Goal: Task Accomplishment & Management: Manage account settings

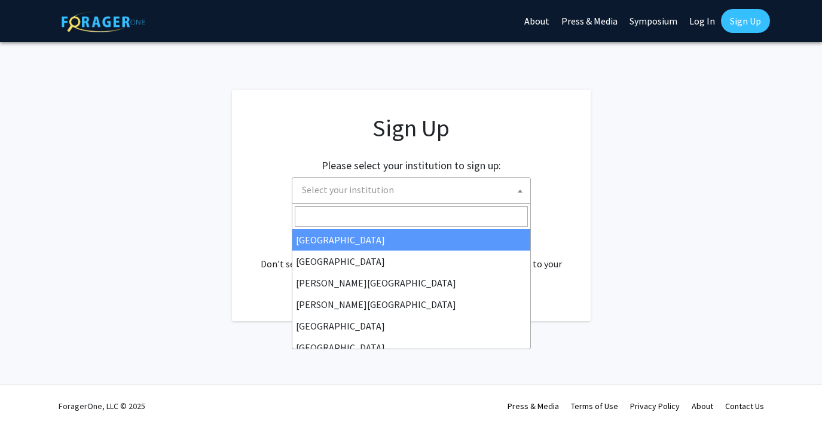
click at [393, 187] on span "Select your institution" at bounding box center [413, 190] width 233 height 25
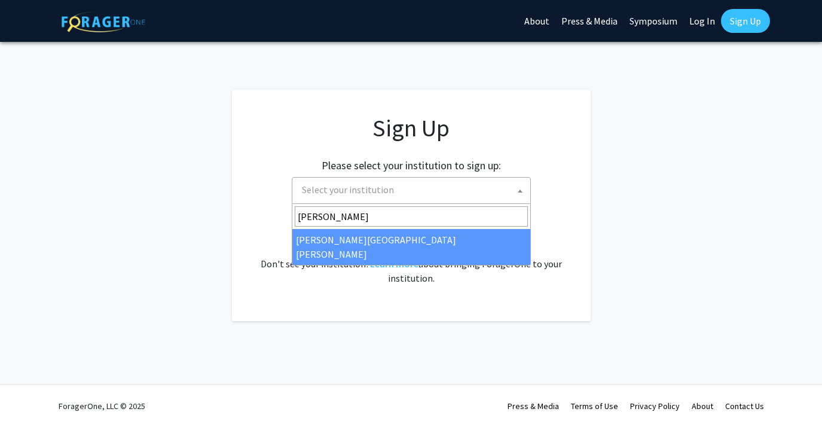
type input "Johns"
select select "1"
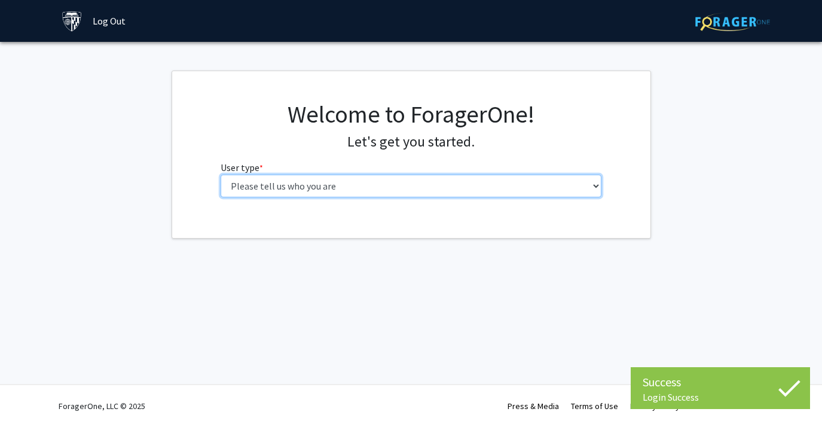
click at [409, 187] on select "Please tell us who you are Undergraduate Student Master's Student Doctoral Cand…" at bounding box center [411, 186] width 381 height 23
select select "2: masters"
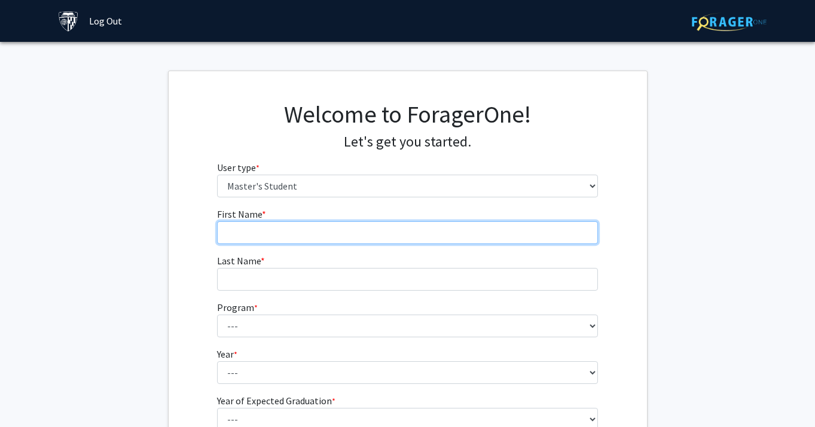
click at [362, 227] on input "First Name * required" at bounding box center [407, 232] width 381 height 23
type input "Linxuan"
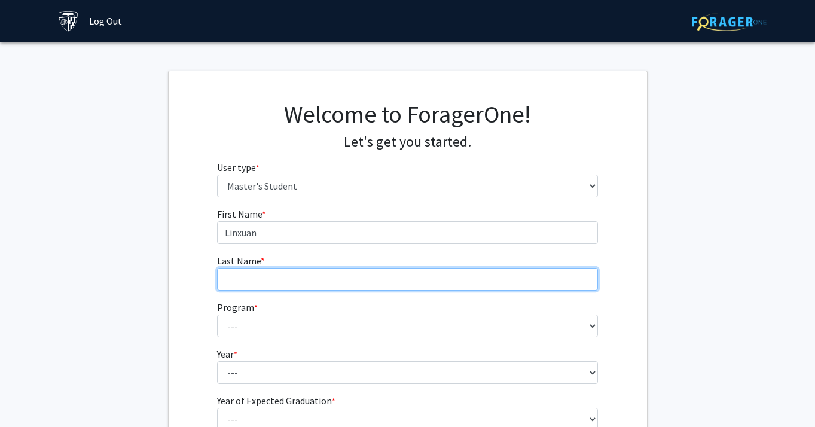
type input "[PERSON_NAME]"
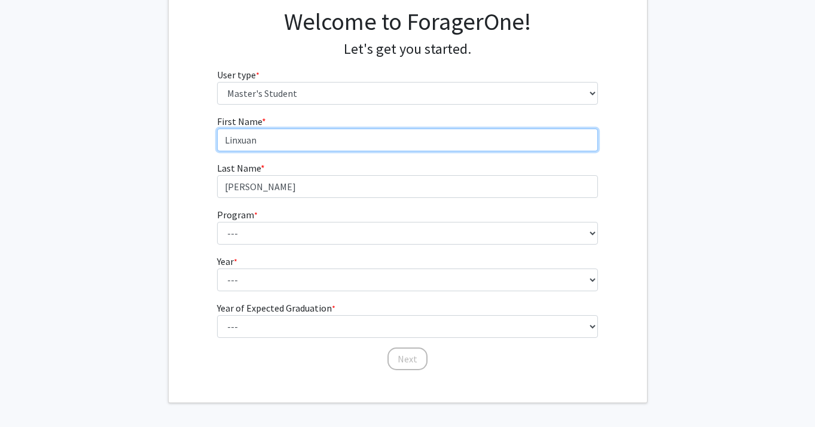
scroll to position [112, 0]
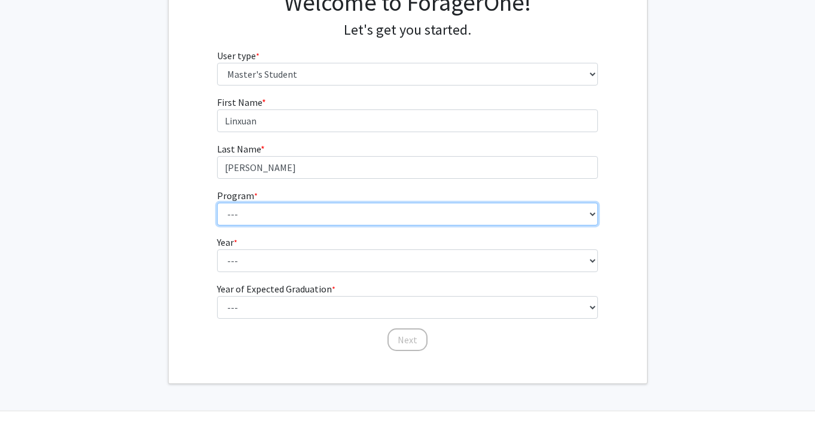
click at [291, 215] on select "--- Anatomy Education Applied and Computational Mathematics Applied Biomedical …" at bounding box center [407, 214] width 381 height 23
select select "35: 25"
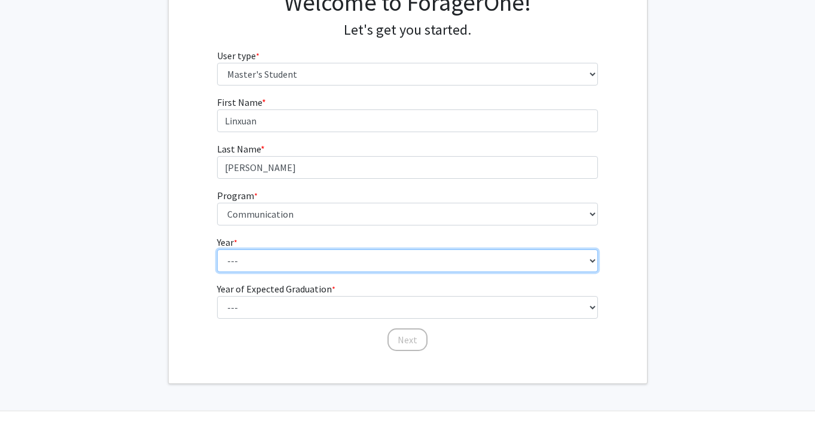
click at [282, 265] on select "--- First Year Second Year" at bounding box center [407, 260] width 381 height 23
select select "2: second_year"
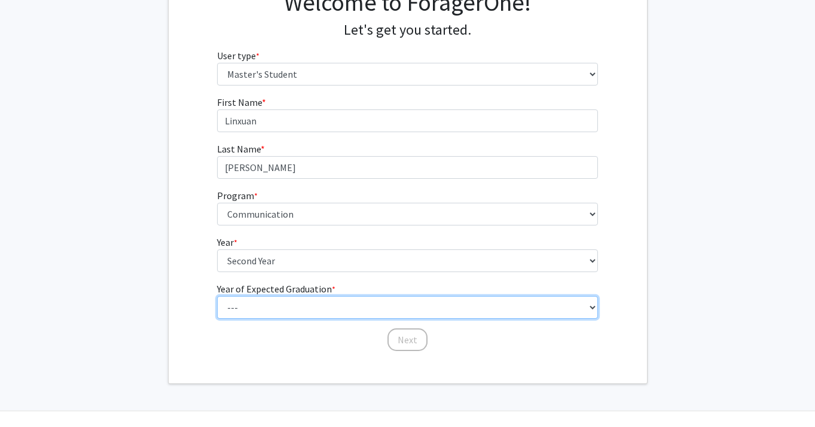
click at [272, 308] on select "--- 2025 2026 2027 2028 2029 2030 2031 2032 2033 2034" at bounding box center [407, 307] width 381 height 23
select select "2: 2026"
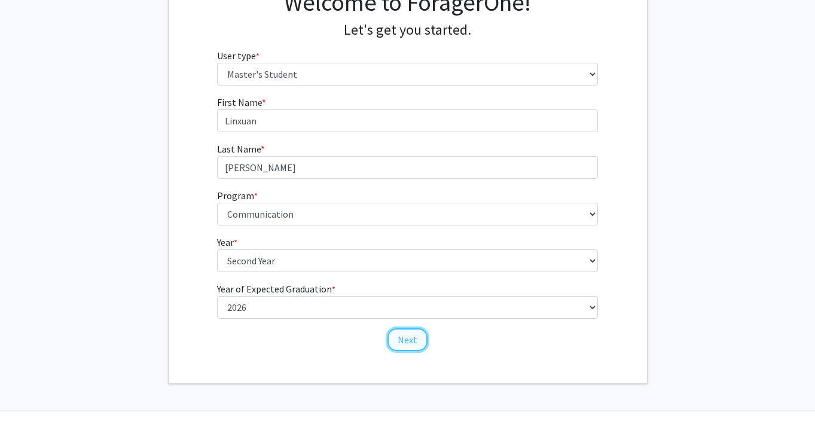
click at [409, 343] on button "Next" at bounding box center [408, 339] width 40 height 23
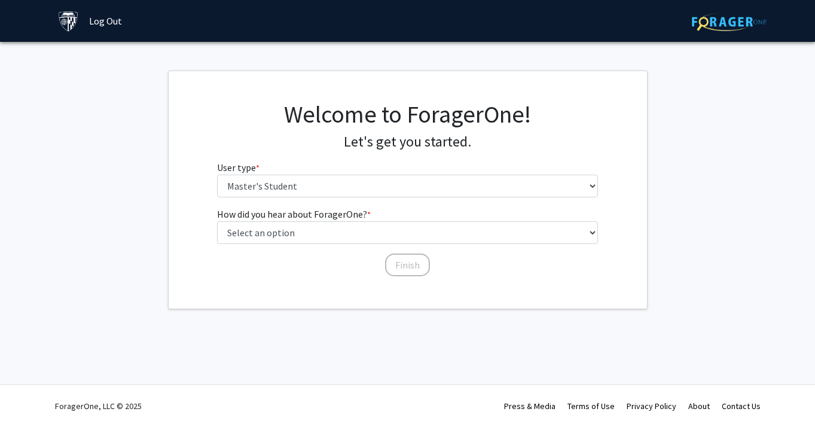
scroll to position [0, 0]
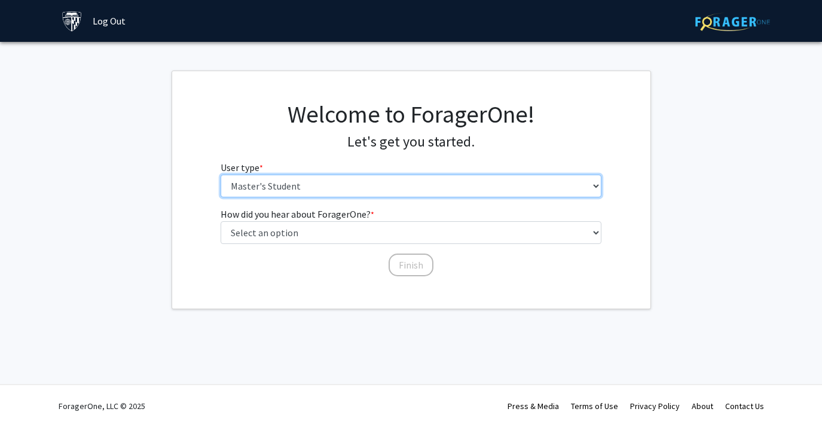
click at [342, 181] on select "Please tell us who you are Undergraduate Student Master's Student Doctoral Cand…" at bounding box center [411, 186] width 381 height 23
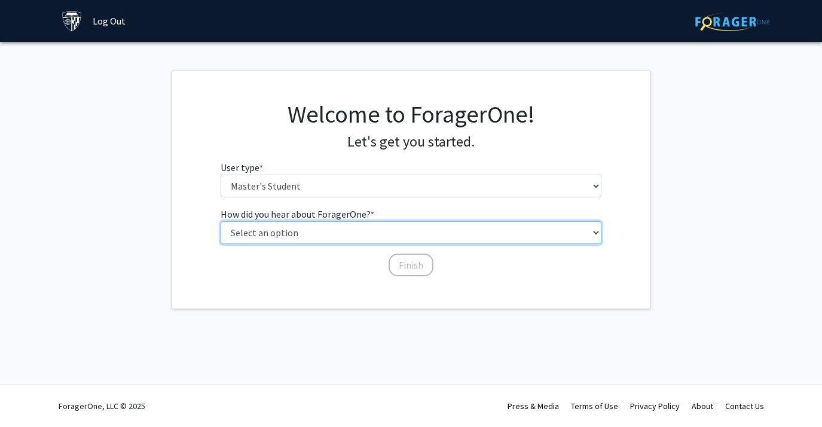
click at [331, 233] on select "Select an option Peer/student recommendation Faculty/staff recommendation Unive…" at bounding box center [411, 232] width 381 height 23
select select "3: university_website"
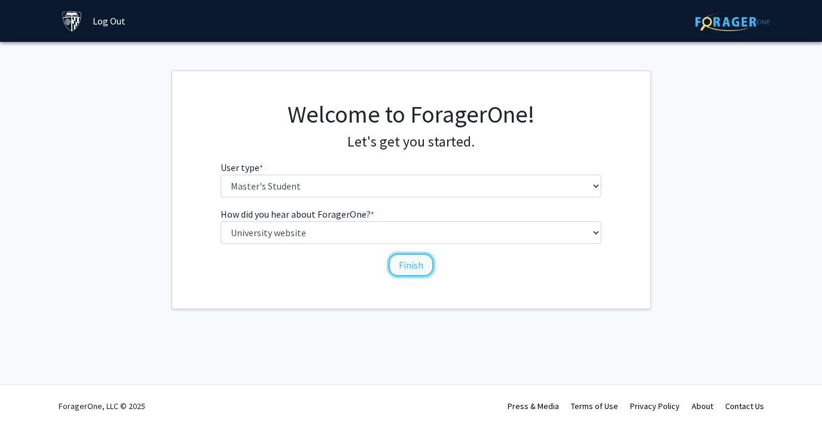
click at [416, 266] on button "Finish" at bounding box center [411, 265] width 45 height 23
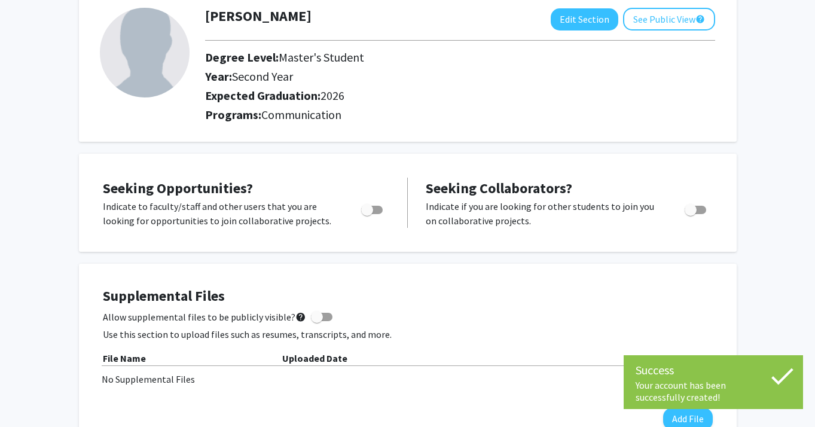
scroll to position [74, 0]
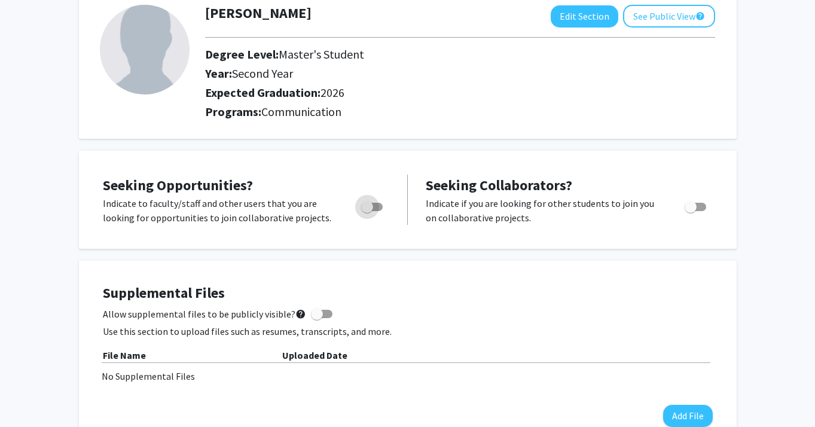
click at [370, 209] on span "Toggle" at bounding box center [367, 207] width 12 height 12
click at [367, 211] on input "Are you actively seeking opportunities?" at bounding box center [367, 211] width 1 height 1
checkbox input "true"
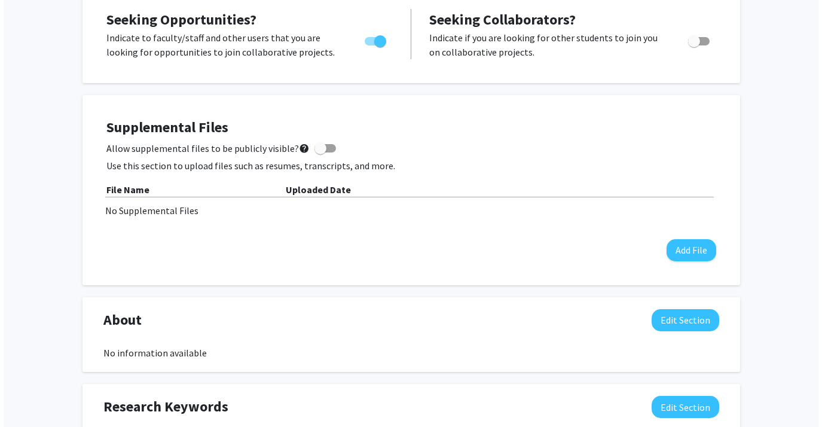
scroll to position [250, 0]
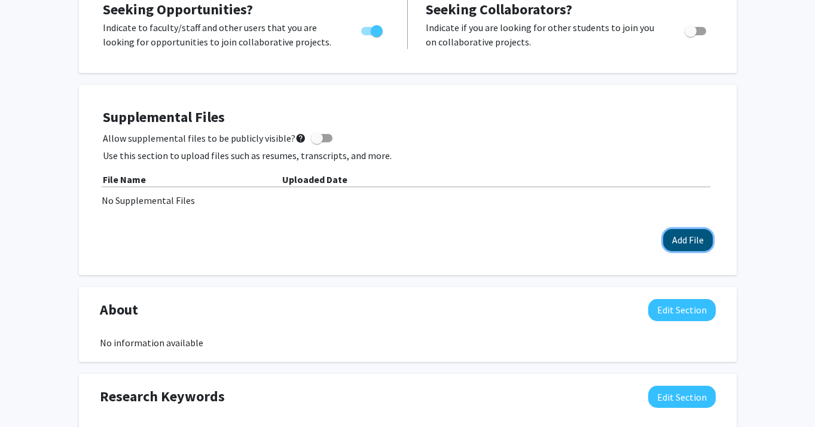
click at [684, 242] on button "Add File" at bounding box center [688, 240] width 50 height 22
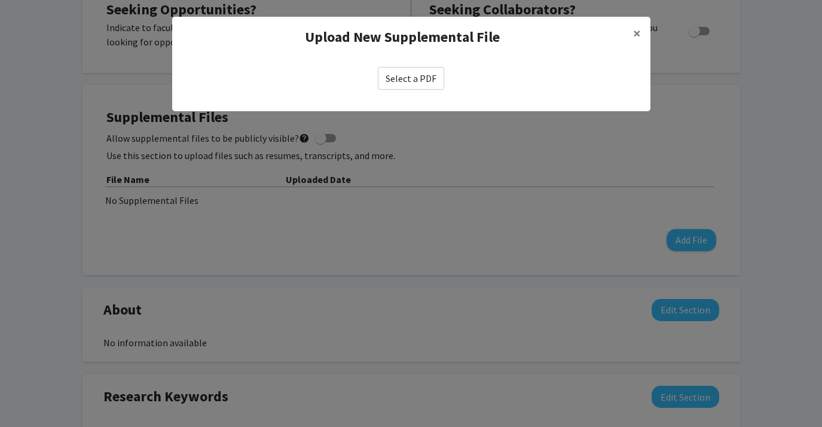
click at [415, 76] on label "Select a PDF" at bounding box center [411, 78] width 66 height 23
click at [0, 0] on input "Select a PDF" at bounding box center [0, 0] width 0 height 0
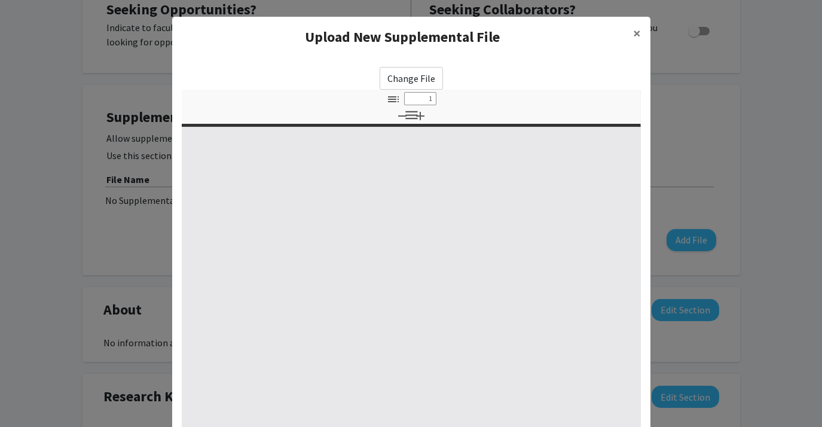
select select "custom"
type input "0"
select select "custom"
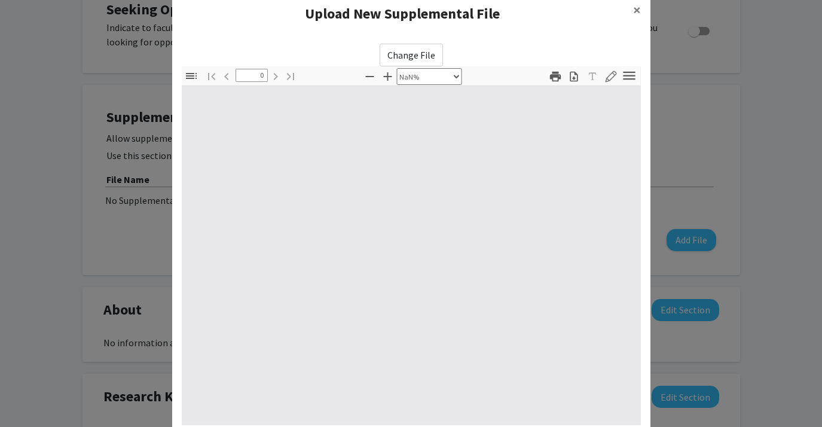
scroll to position [25, 0]
type input "1"
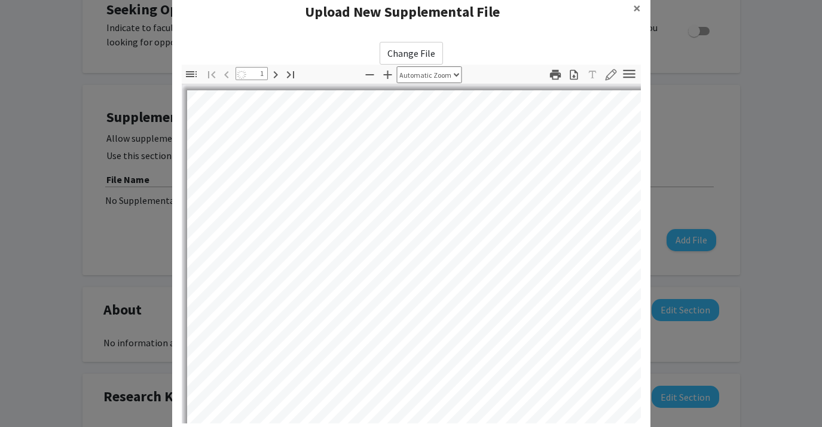
select select "auto"
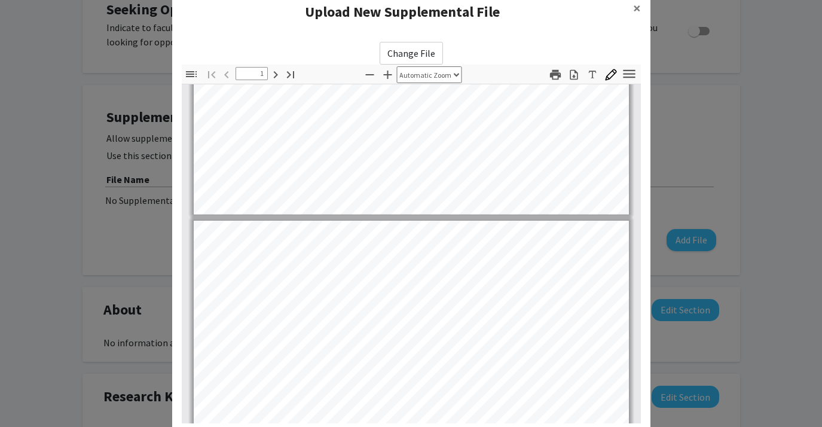
type input "2"
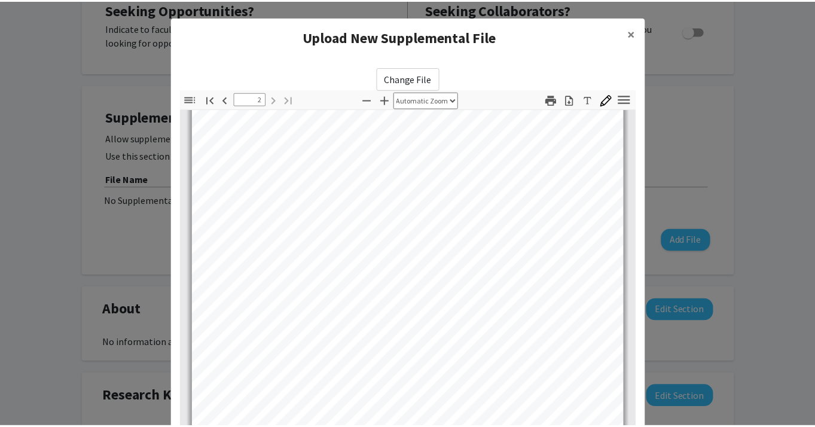
scroll to position [139, 0]
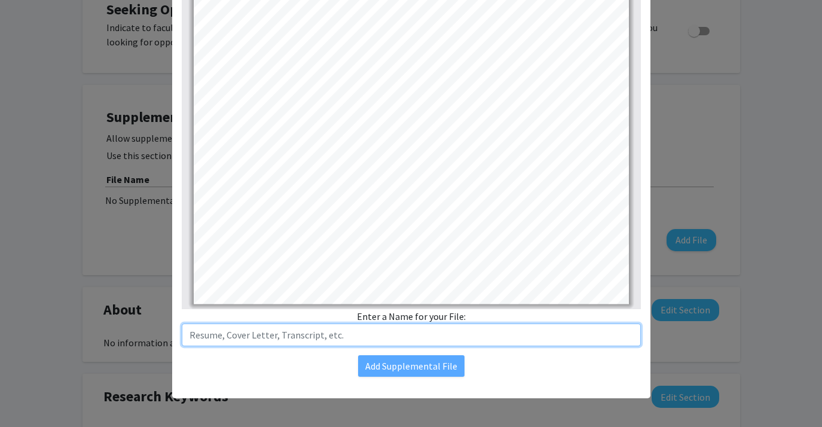
click at [269, 333] on input "text" at bounding box center [411, 335] width 459 height 23
type input "Resume"
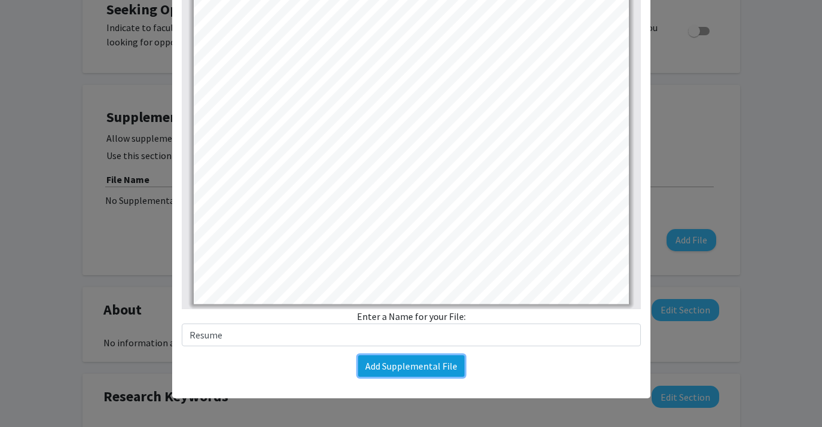
click at [391, 363] on button "Add Supplemental File" at bounding box center [411, 366] width 106 height 22
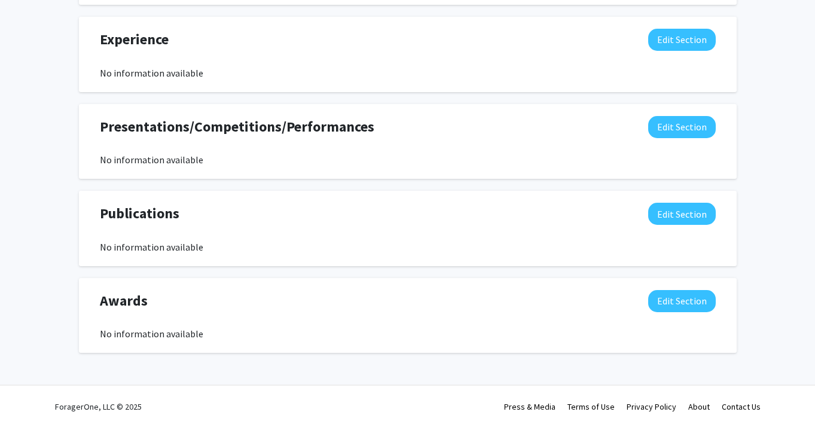
scroll to position [715, 0]
